Goal: Use online tool/utility: Utilize a website feature to perform a specific function

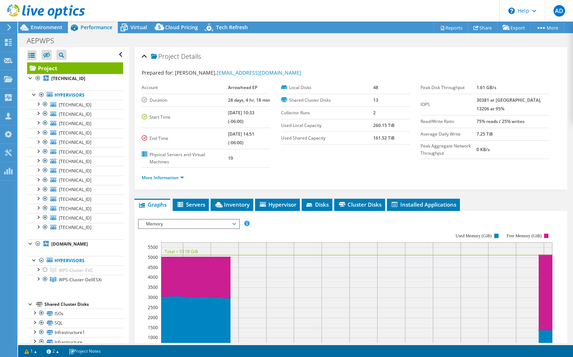
select select "USD"
click at [42, 258] on div at bounding box center [41, 260] width 7 height 9
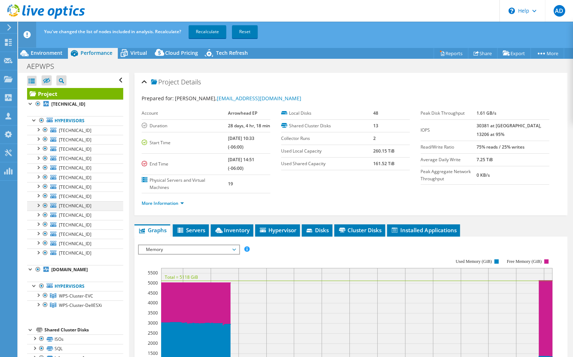
click at [45, 205] on div at bounding box center [45, 205] width 7 height 9
click at [45, 215] on div at bounding box center [45, 215] width 7 height 9
click at [45, 222] on div at bounding box center [45, 224] width 7 height 9
click at [40, 121] on div at bounding box center [41, 120] width 7 height 9
click at [40, 119] on div at bounding box center [41, 120] width 7 height 9
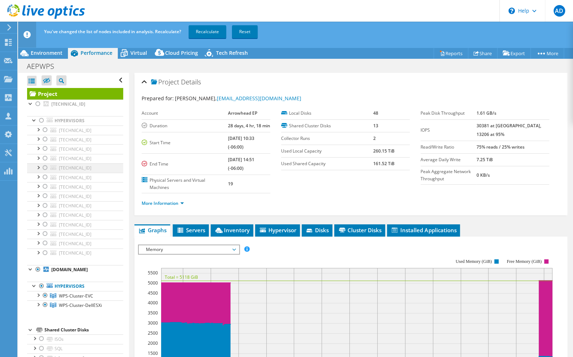
click at [45, 166] on div at bounding box center [45, 168] width 7 height 9
click at [45, 174] on div at bounding box center [45, 177] width 7 height 9
click at [44, 187] on div at bounding box center [45, 186] width 7 height 9
click at [42, 196] on div at bounding box center [45, 196] width 7 height 9
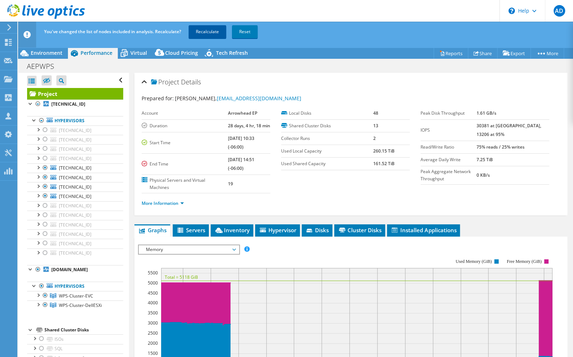
click at [206, 33] on link "Recalculate" at bounding box center [207, 31] width 38 height 13
click at [52, 11] on icon at bounding box center [46, 11] width 78 height 15
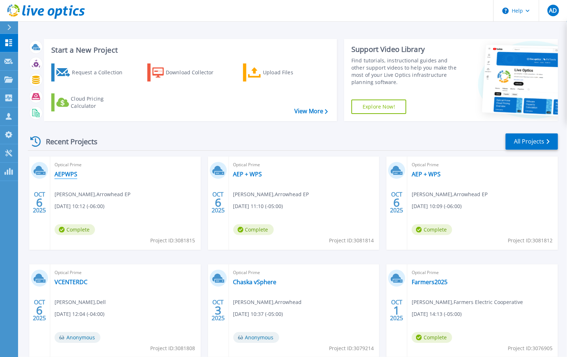
click at [65, 174] on link "AEPWPS" at bounding box center [66, 174] width 23 height 7
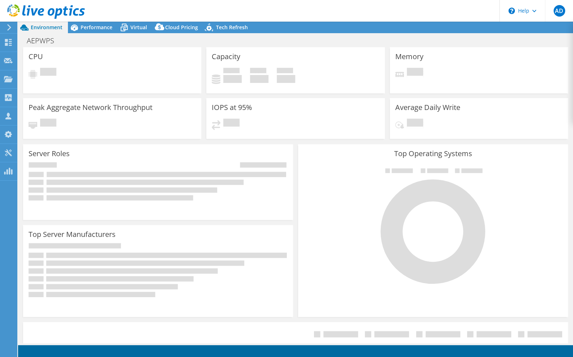
select select "USD"
